Goal: Information Seeking & Learning: Learn about a topic

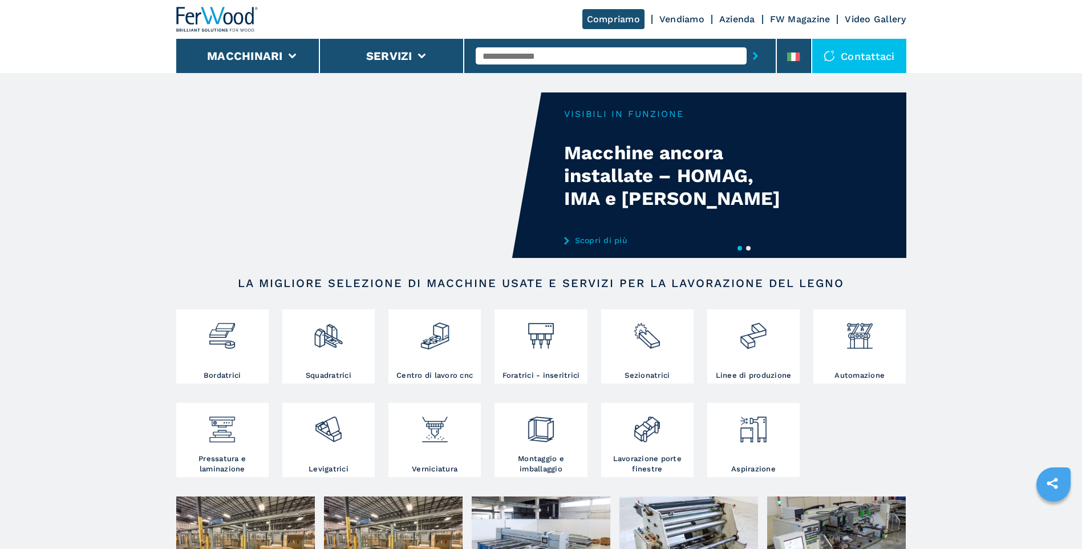
click at [601, 240] on link "Scopri di più" at bounding box center [676, 240] width 224 height 9
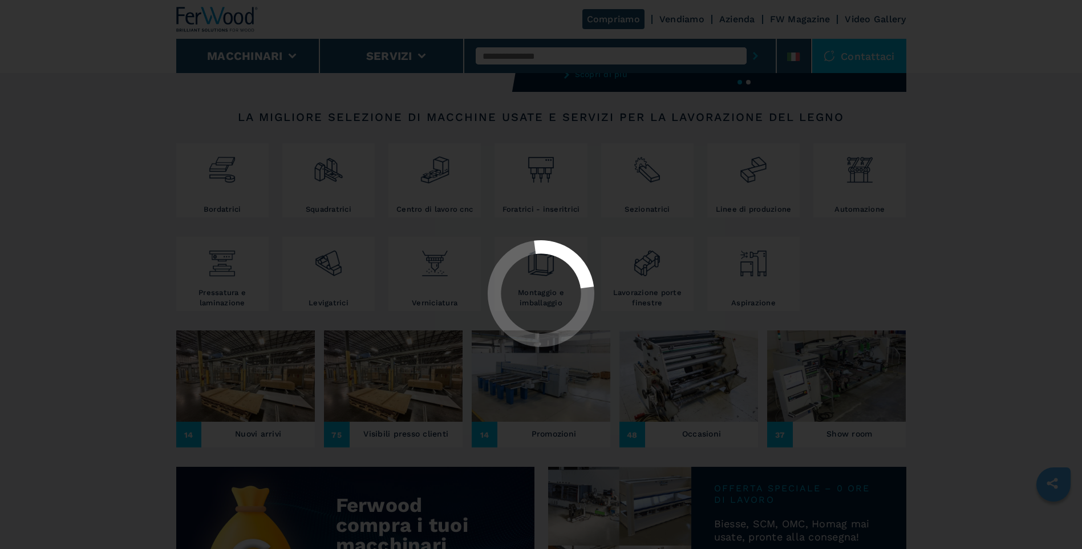
scroll to position [171, 0]
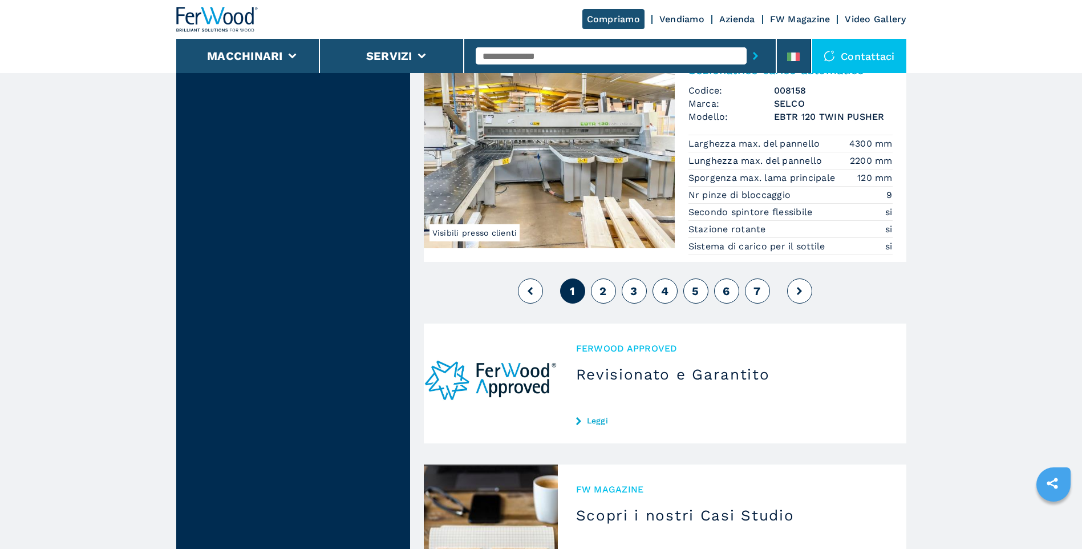
scroll to position [2738, 0]
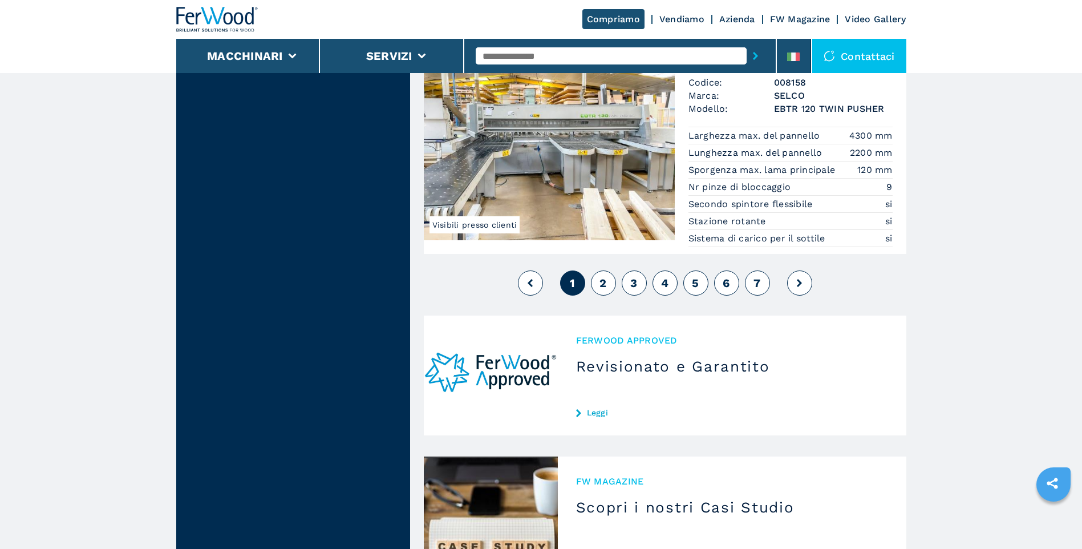
click at [598, 282] on button "2" at bounding box center [603, 282] width 25 height 25
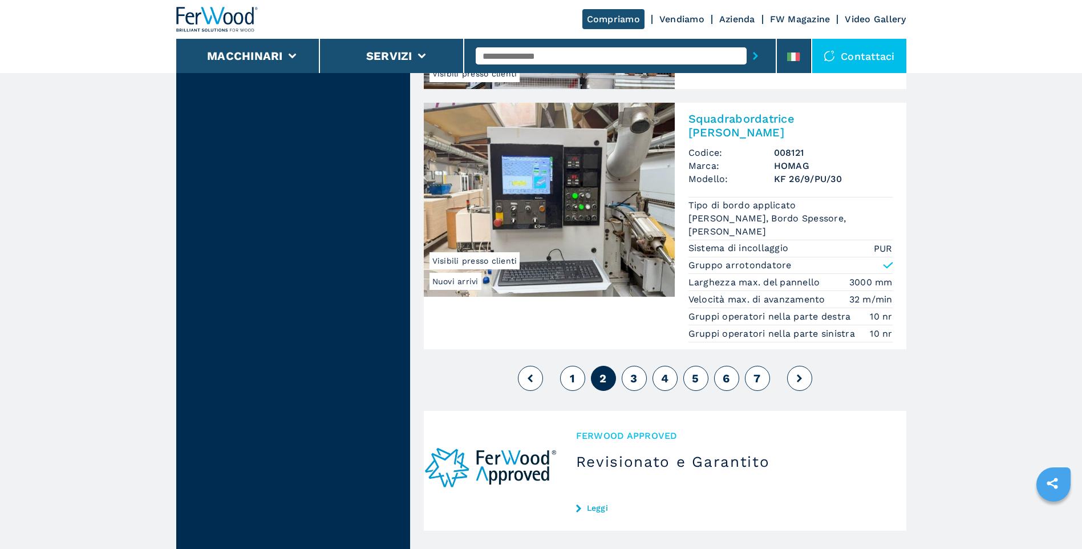
scroll to position [2795, 0]
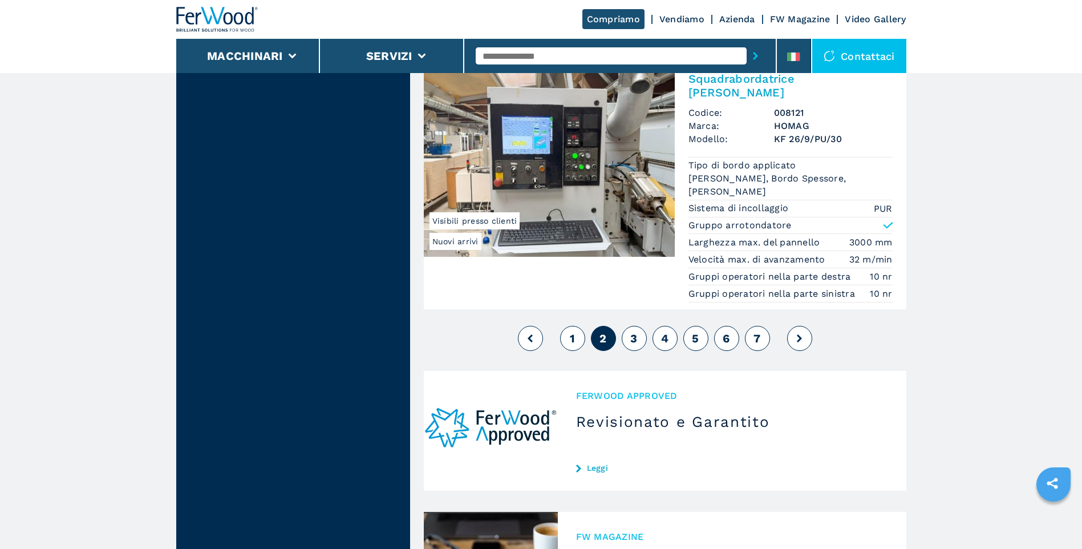
click at [634, 337] on span "3" at bounding box center [633, 338] width 7 height 14
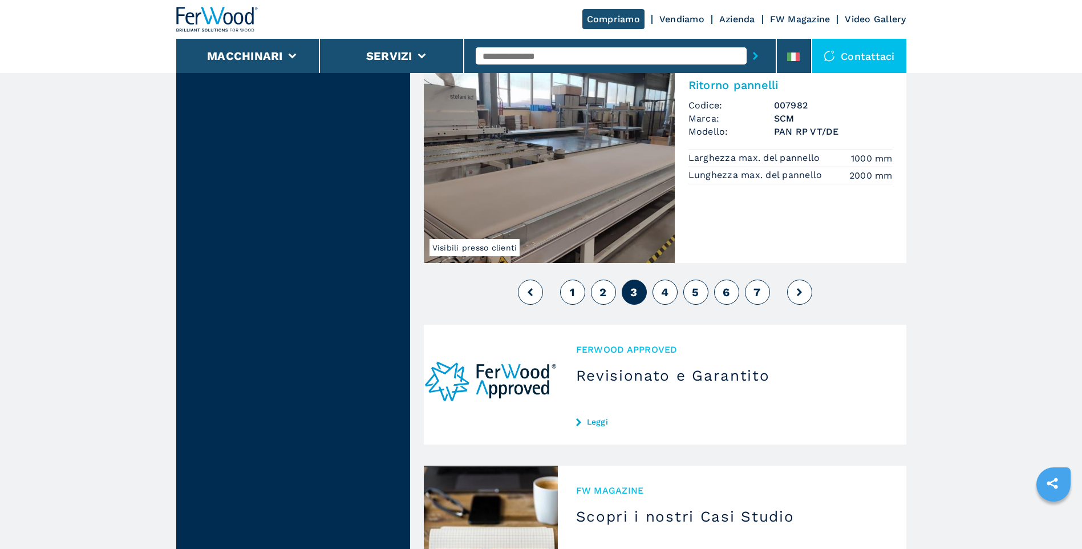
scroll to position [2738, 0]
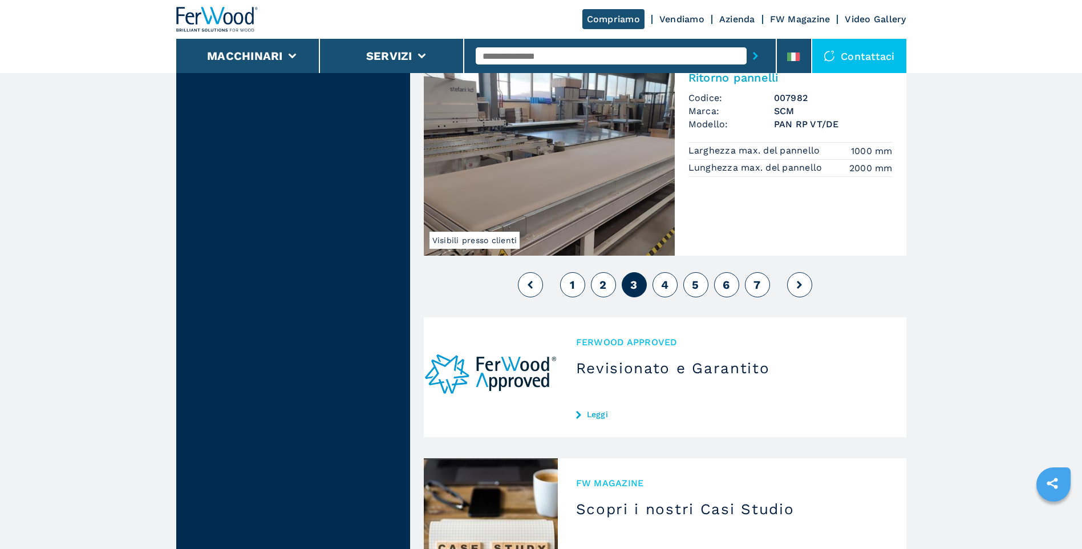
click at [667, 287] on span "4" at bounding box center [664, 285] width 7 height 14
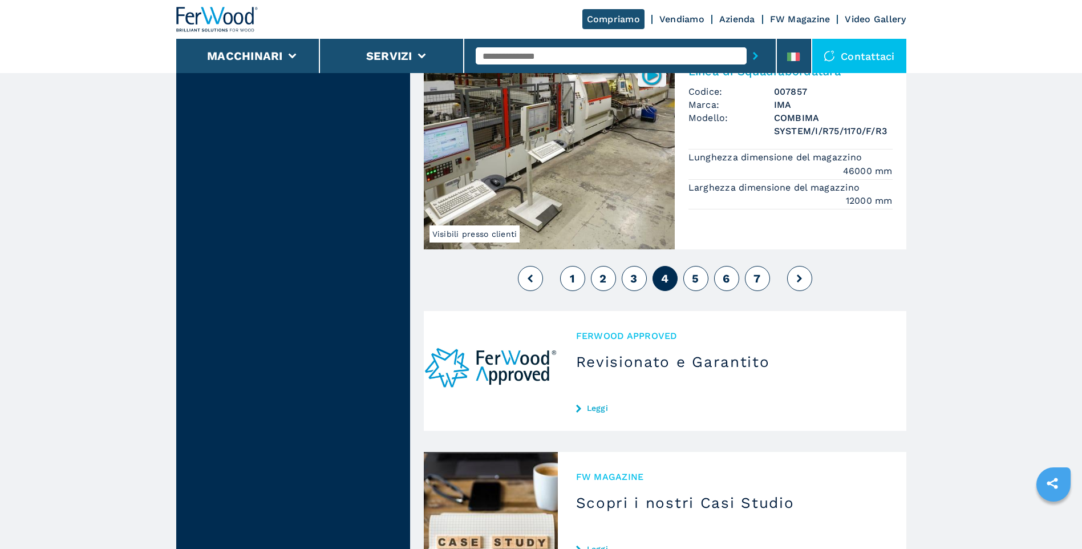
scroll to position [2681, 0]
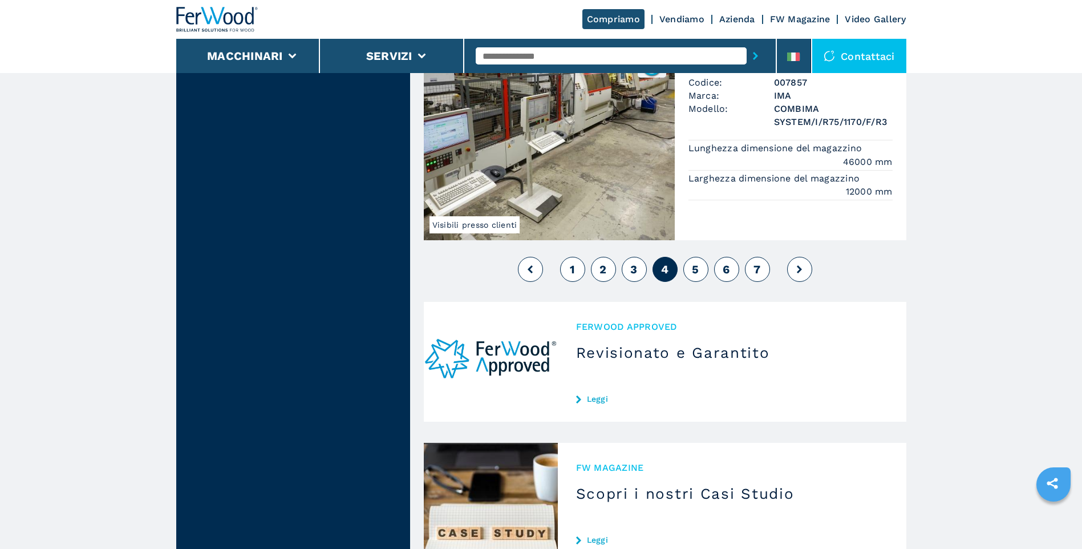
click at [693, 262] on span "5" at bounding box center [695, 269] width 7 height 14
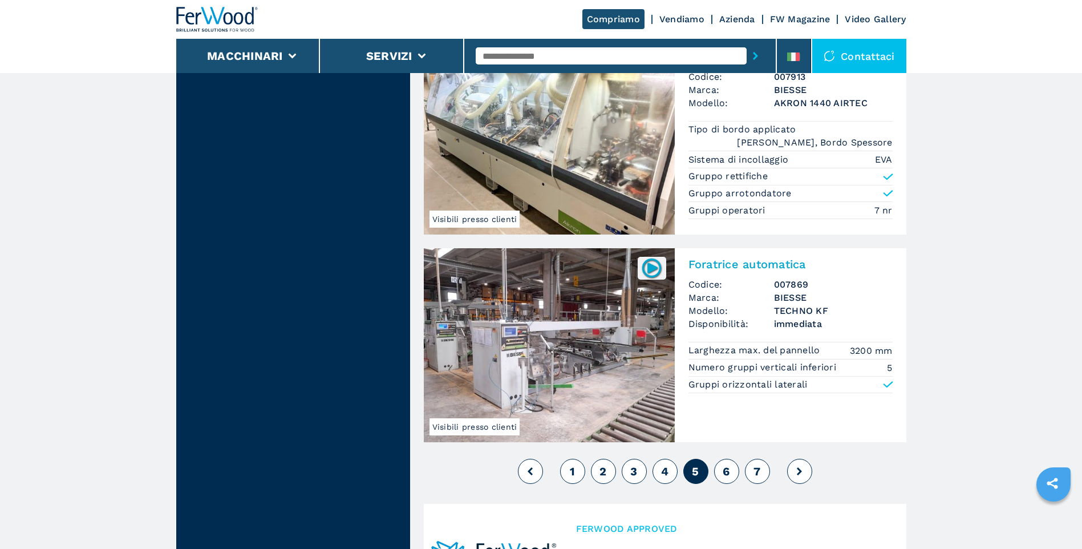
scroll to position [2738, 0]
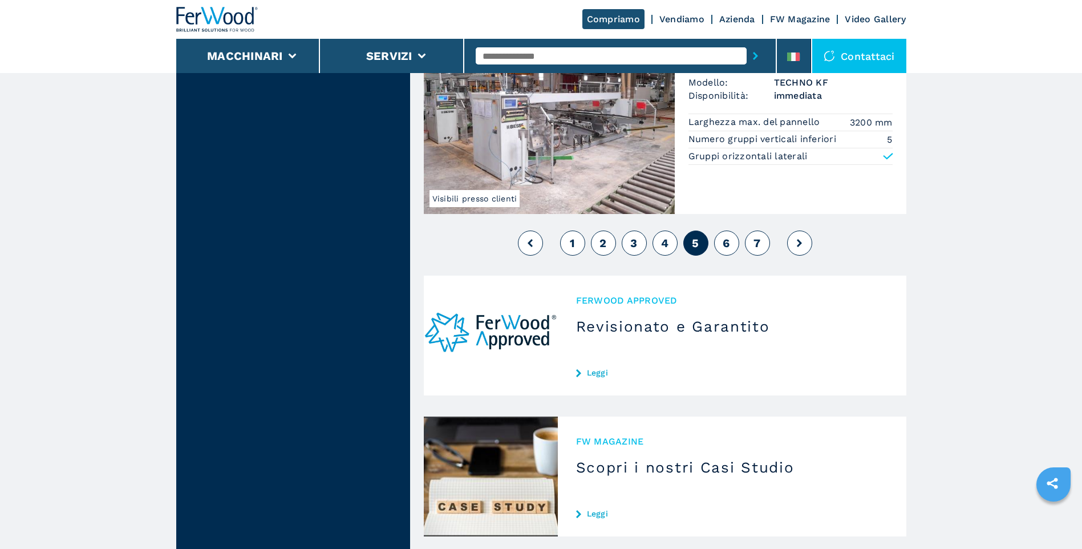
click at [734, 230] on button "6" at bounding box center [726, 242] width 25 height 25
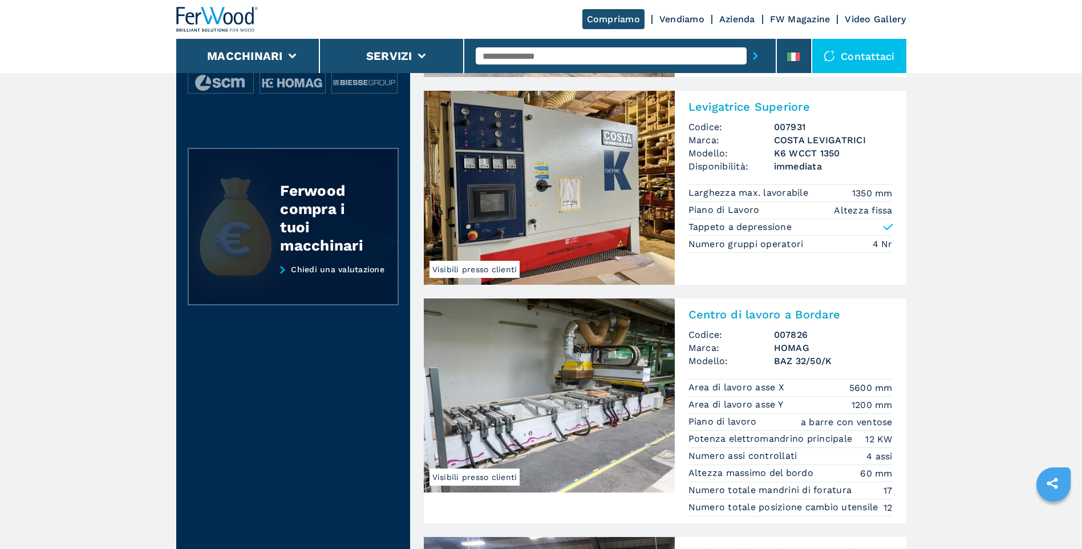
scroll to position [228, 0]
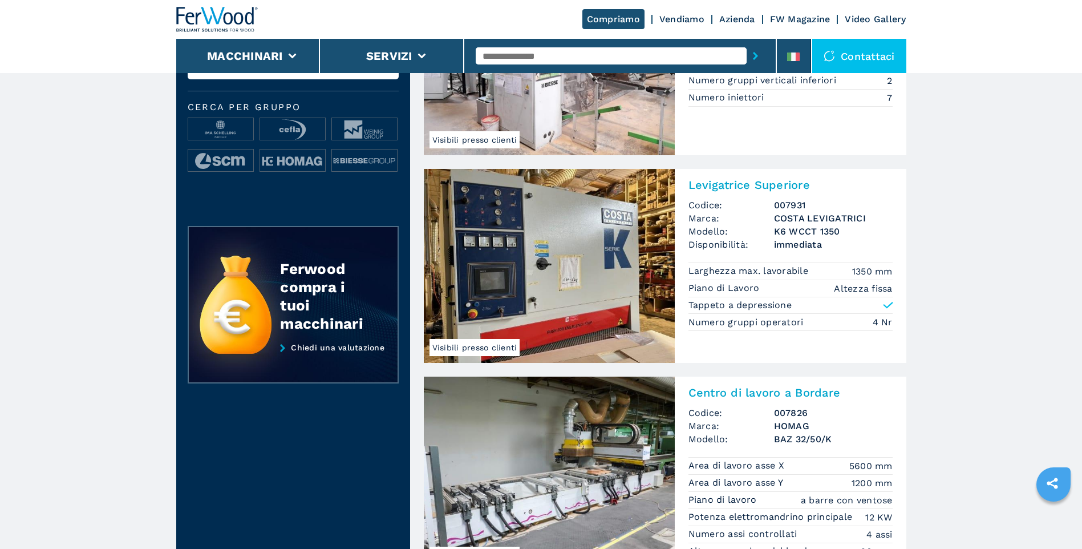
click at [619, 261] on img at bounding box center [549, 266] width 251 height 194
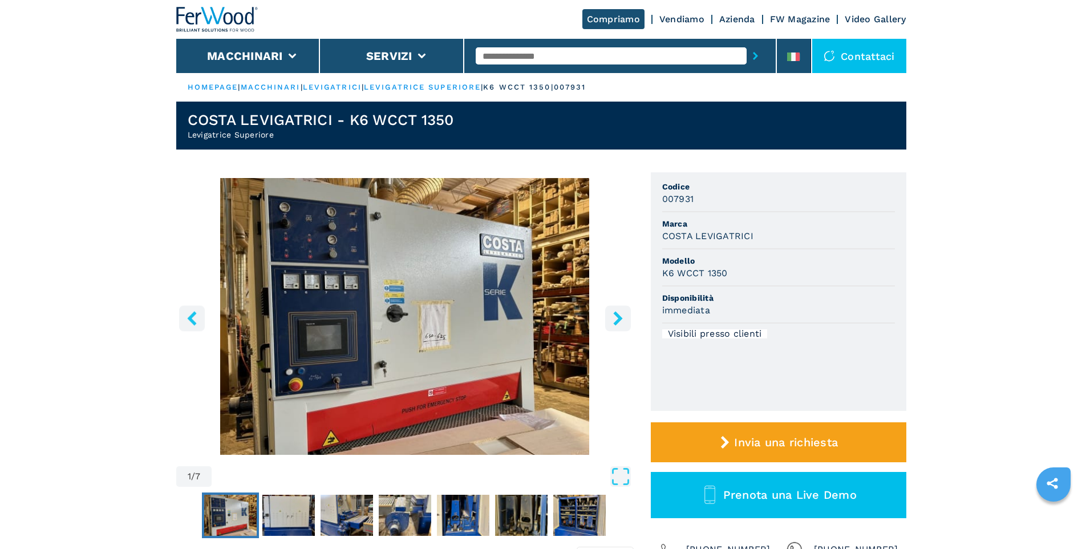
click at [347, 301] on img "Go to Slide 1" at bounding box center [405, 316] width 458 height 277
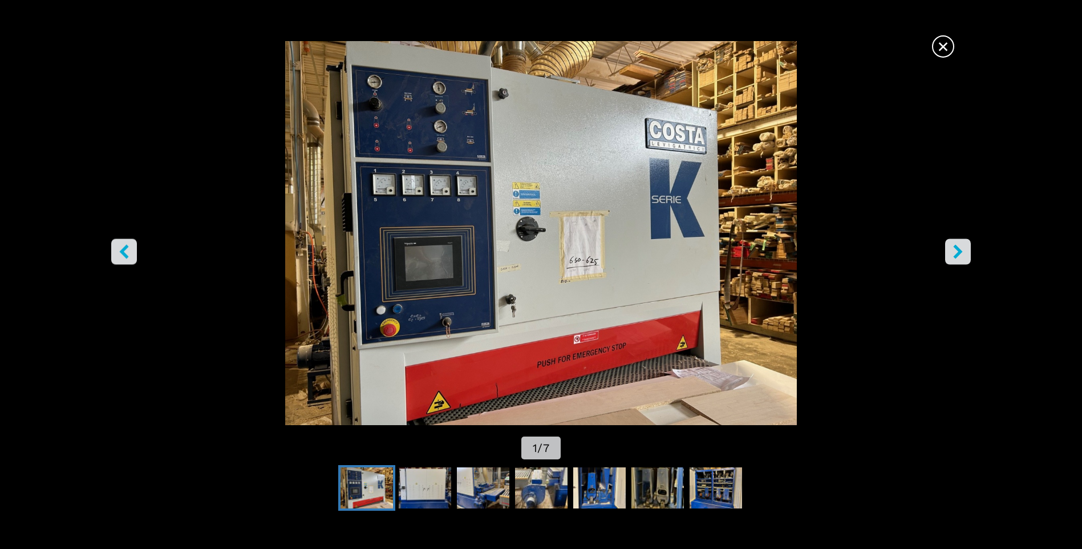
click at [347, 301] on div "Go to Slide 1" at bounding box center [541, 233] width 1082 height 384
click at [954, 253] on icon "right-button" at bounding box center [958, 252] width 14 height 14
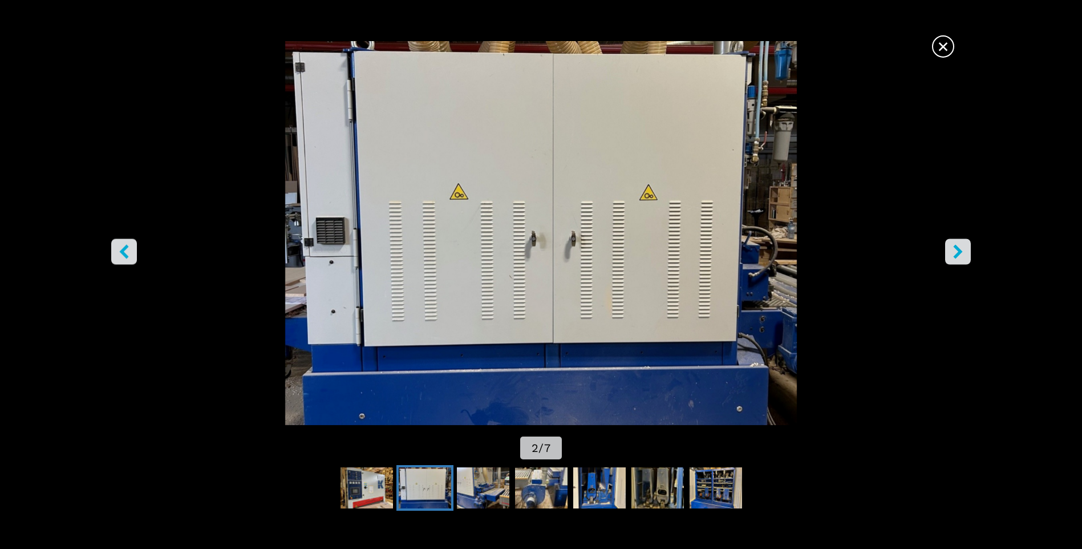
click at [954, 253] on icon "right-button" at bounding box center [958, 252] width 14 height 14
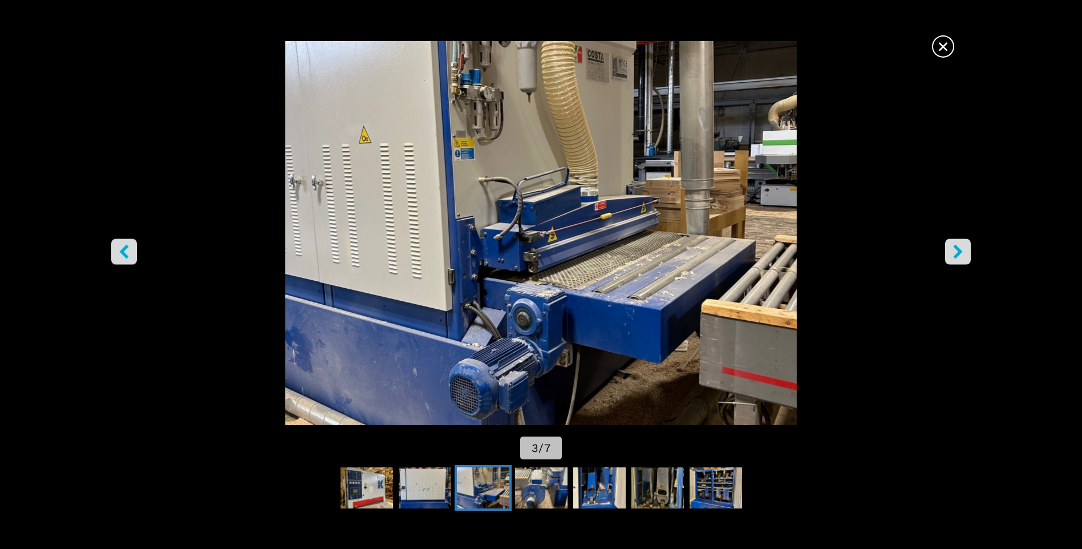
click at [955, 252] on icon "right-button" at bounding box center [958, 252] width 14 height 14
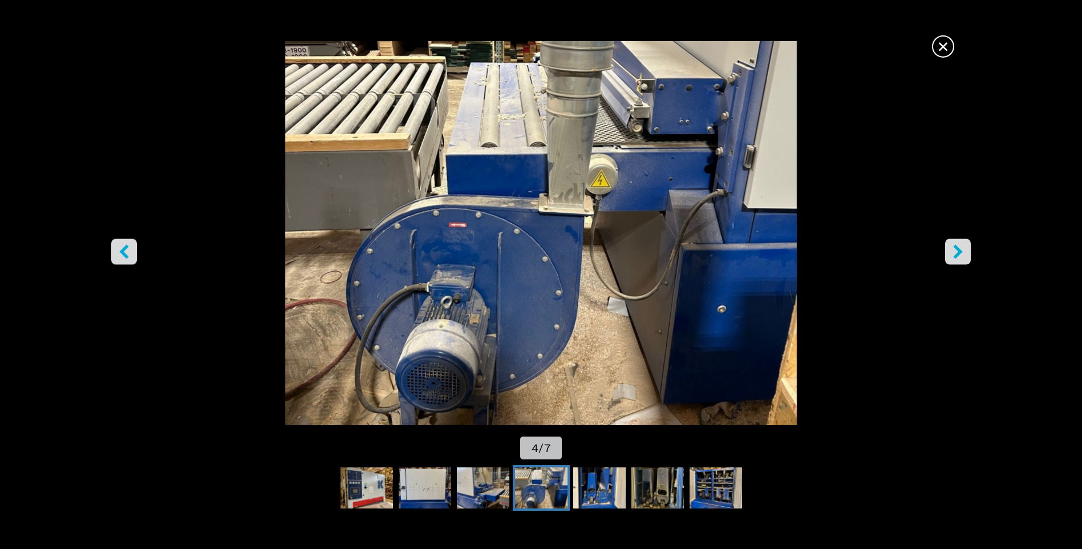
click at [955, 252] on icon "right-button" at bounding box center [958, 252] width 14 height 14
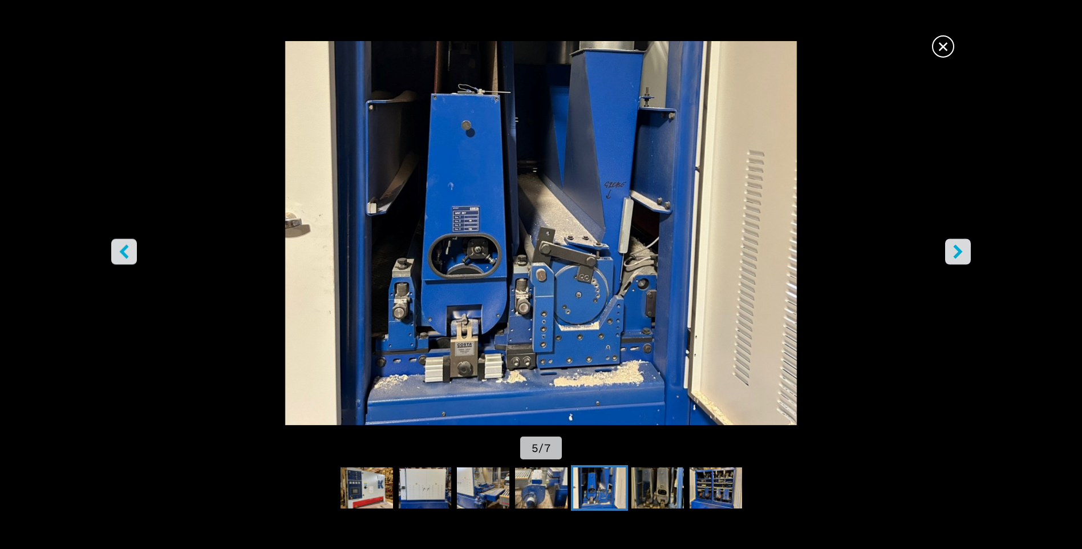
click at [955, 252] on icon "right-button" at bounding box center [958, 252] width 14 height 14
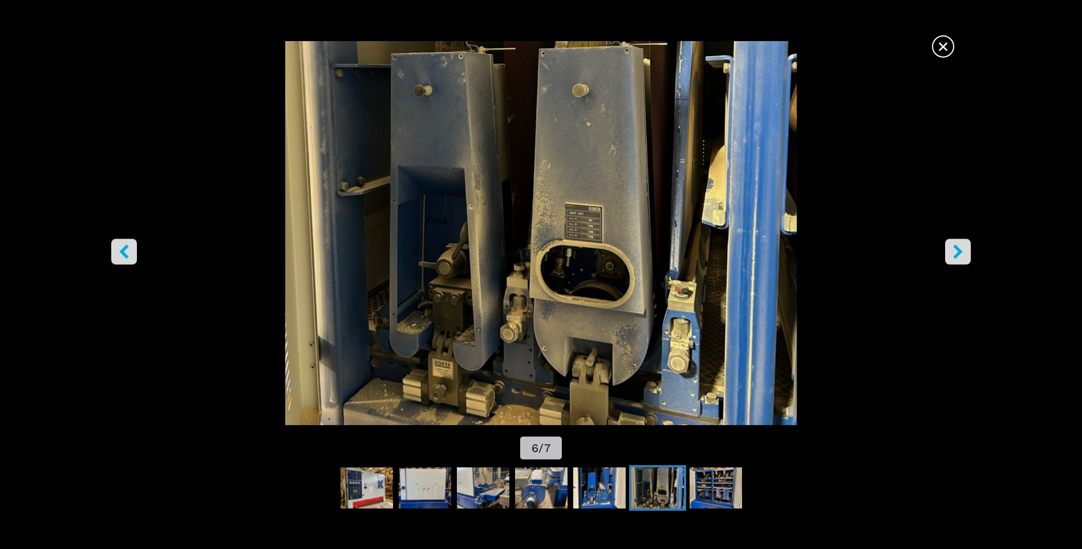
click at [955, 252] on icon "right-button" at bounding box center [958, 252] width 14 height 14
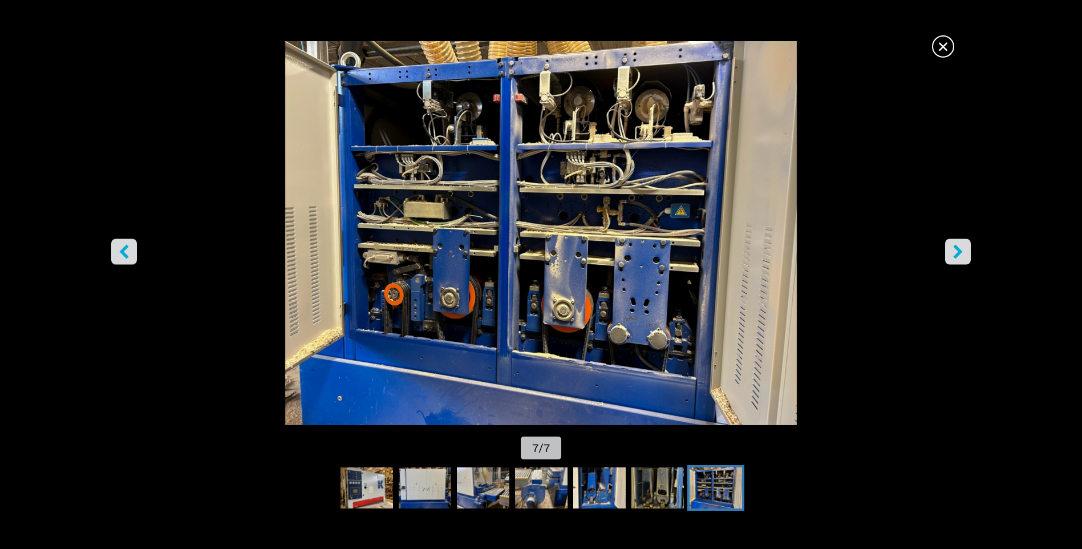
click at [955, 251] on icon "right-button" at bounding box center [958, 252] width 14 height 14
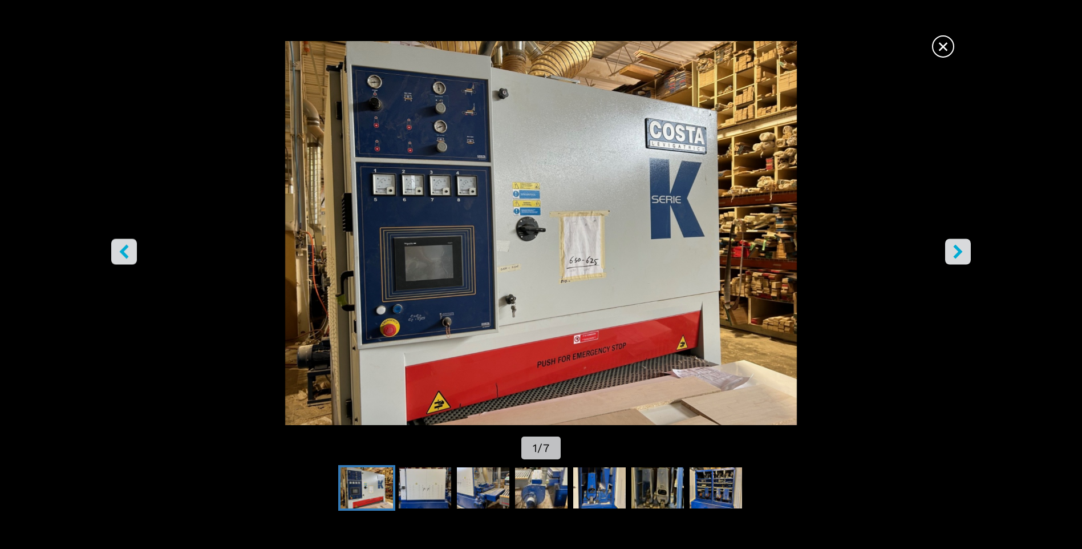
click at [943, 47] on span "×" at bounding box center [943, 44] width 20 height 20
click at [943, 47] on header "Compriamo Vendiamo Azienda FW Magazine Video Gallery Macchinari Servizi Contatt…" at bounding box center [541, 36] width 1082 height 73
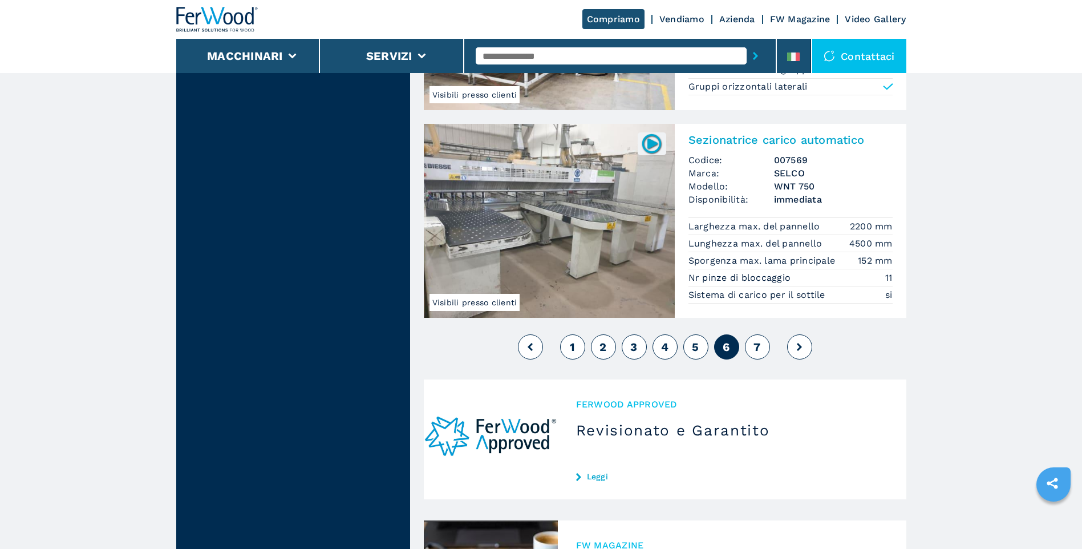
scroll to position [2624, 0]
click at [763, 344] on button "7" at bounding box center [757, 345] width 25 height 25
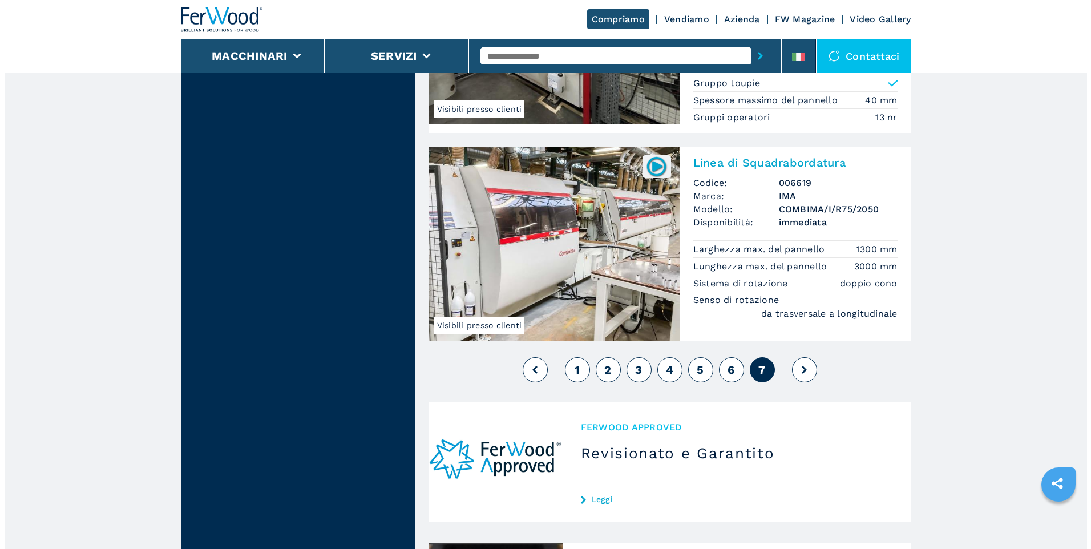
scroll to position [2269, 0]
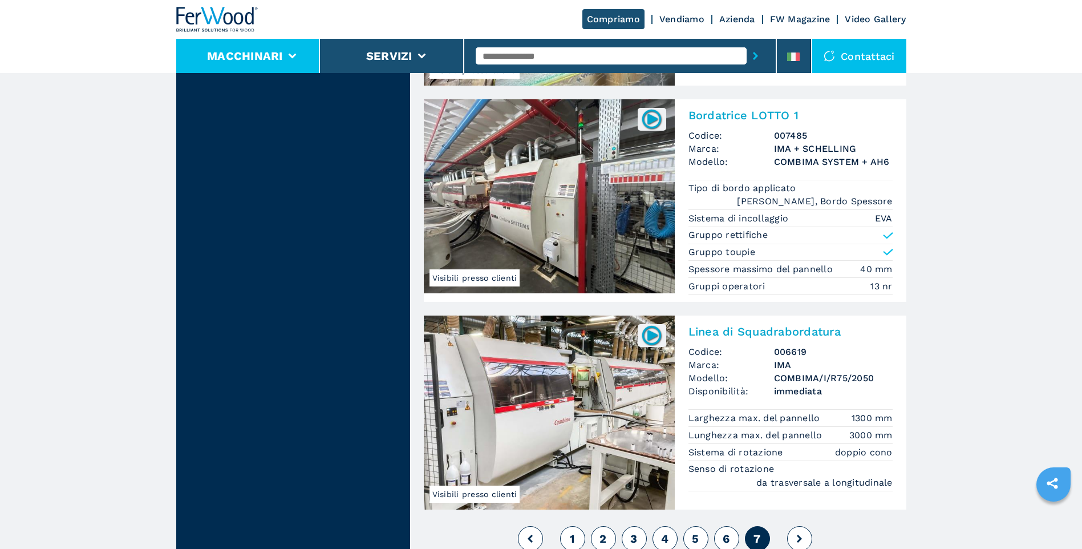
click at [212, 47] on li "Macchinari" at bounding box center [248, 56] width 144 height 34
drag, startPoint x: 212, startPoint y: 47, endPoint x: 189, endPoint y: 55, distance: 23.5
click at [189, 55] on li "Macchinari" at bounding box center [248, 56] width 144 height 34
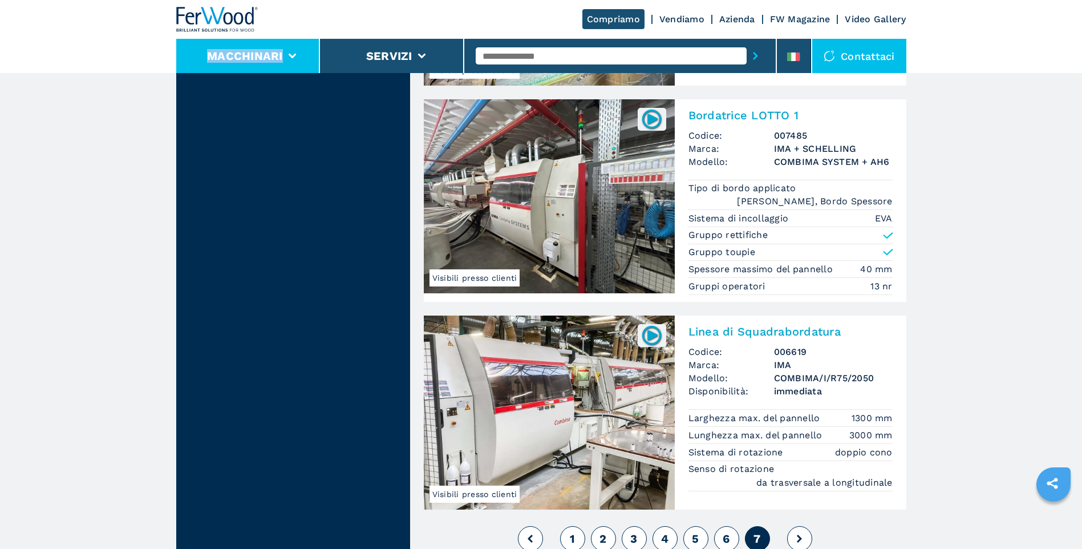
click at [189, 55] on li "Macchinari" at bounding box center [248, 56] width 144 height 34
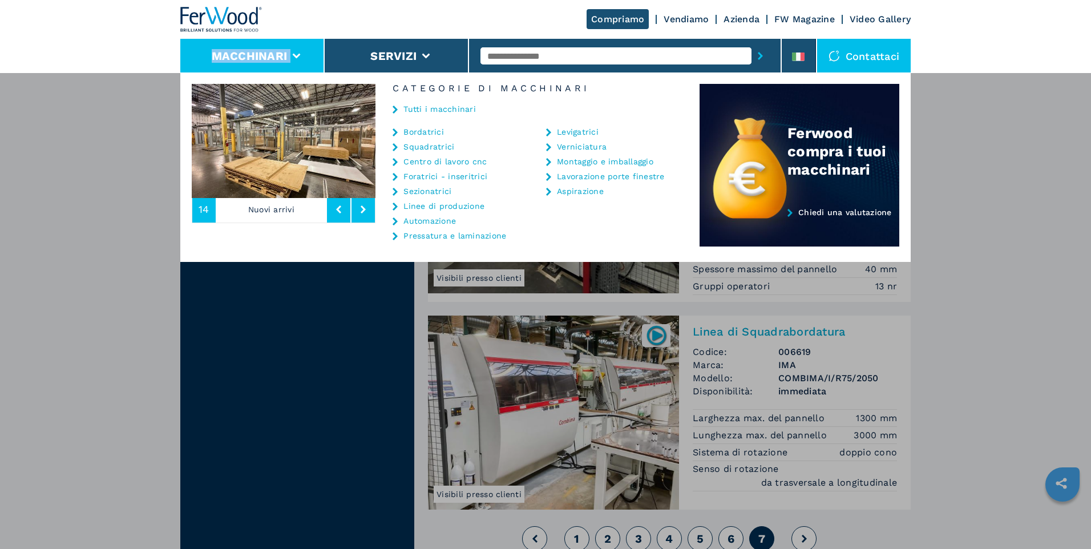
click at [477, 237] on link "Pressatura e laminazione" at bounding box center [454, 236] width 103 height 8
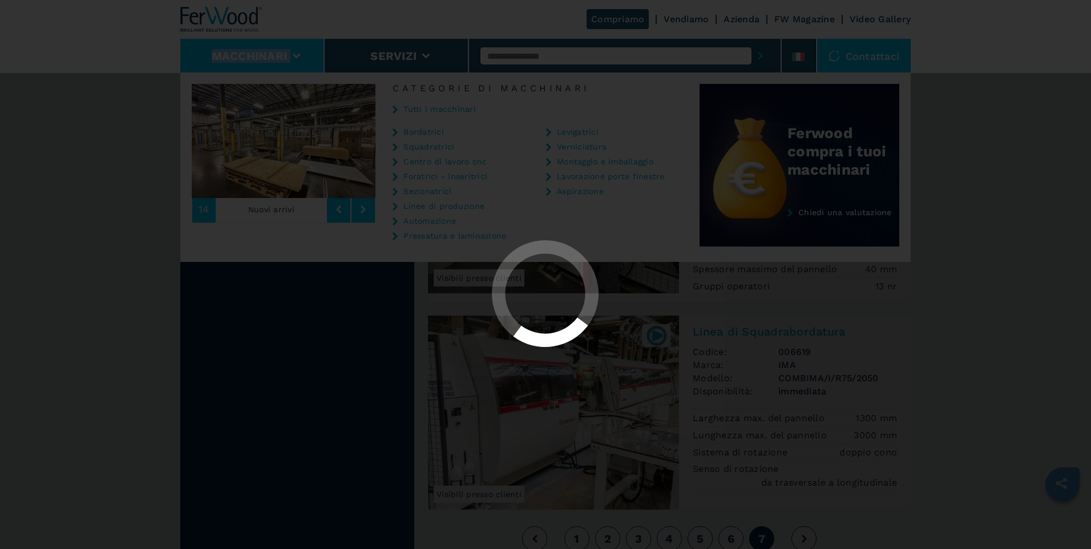
select select "**********"
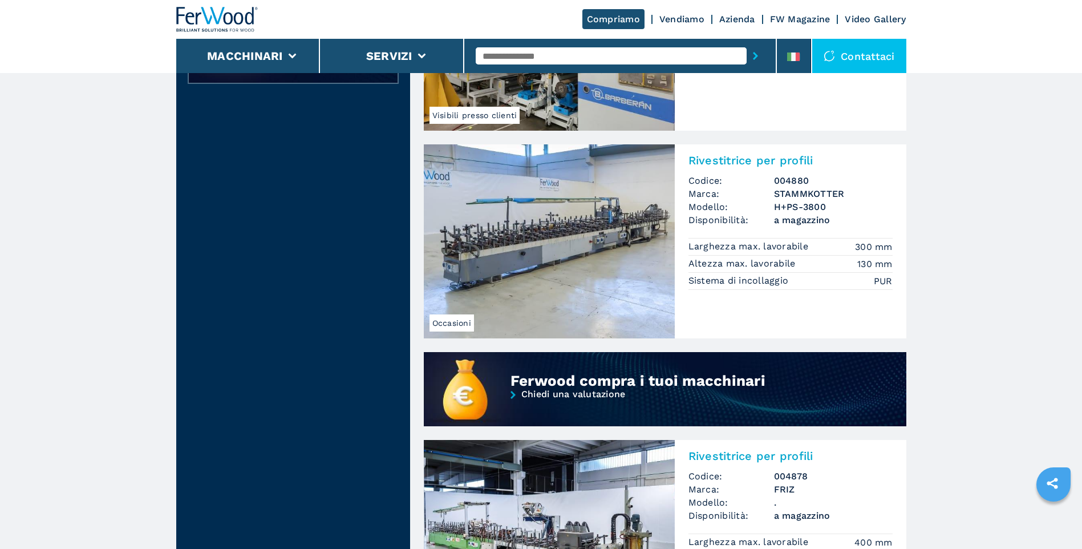
scroll to position [627, 0]
